Goal: Task Accomplishment & Management: Manage account settings

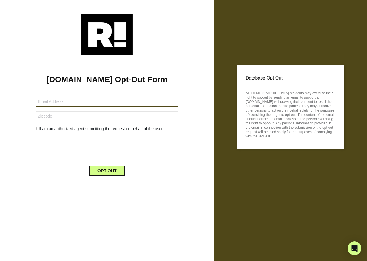
type input "dkilrain5@gmail.com"
type input "78250"
type input "[EMAIL_ADDRESS][DOMAIN_NAME]"
type input "78250"
type input "[EMAIL_ADDRESS][DOMAIN_NAME]"
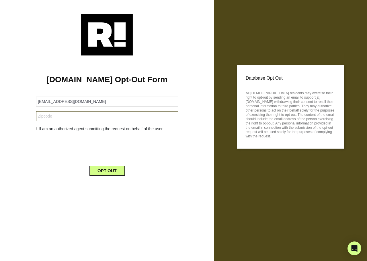
type input "78250"
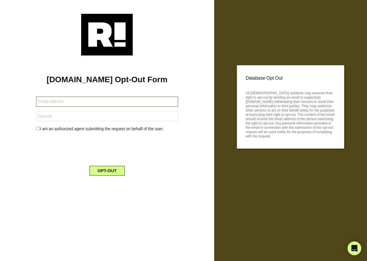
type input "[EMAIL_ADDRESS][DOMAIN_NAME]"
type input "32163"
